Goal: Transaction & Acquisition: Purchase product/service

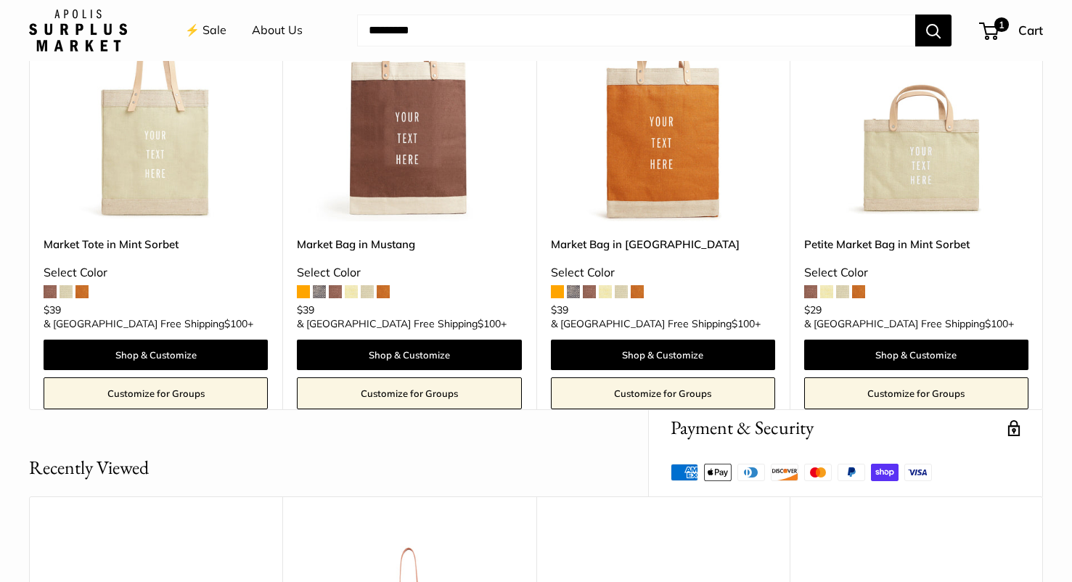
scroll to position [825, 0]
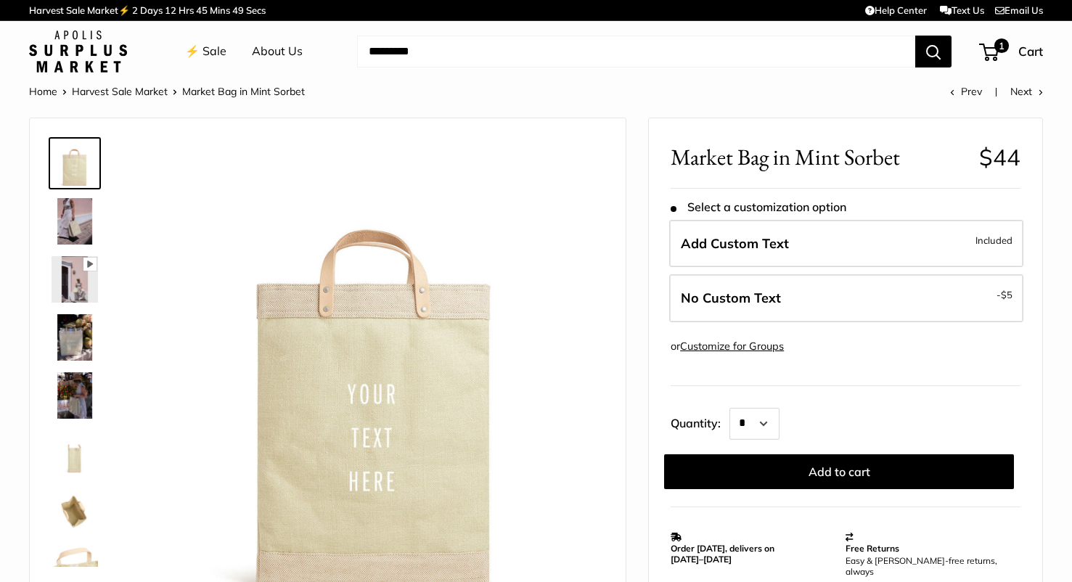
scroll to position [4, 0]
